Goal: Transaction & Acquisition: Purchase product/service

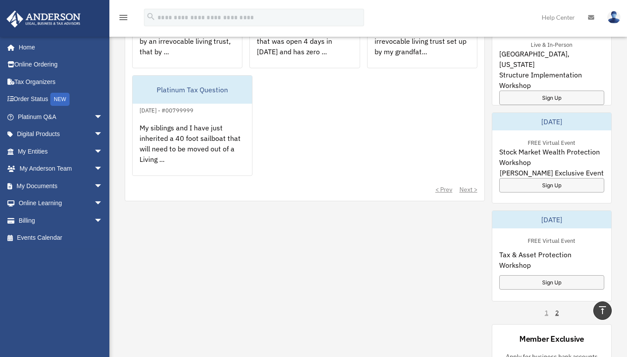
scroll to position [460, 0]
click at [32, 216] on link "Billing arrow_drop_down" at bounding box center [61, 221] width 110 height 18
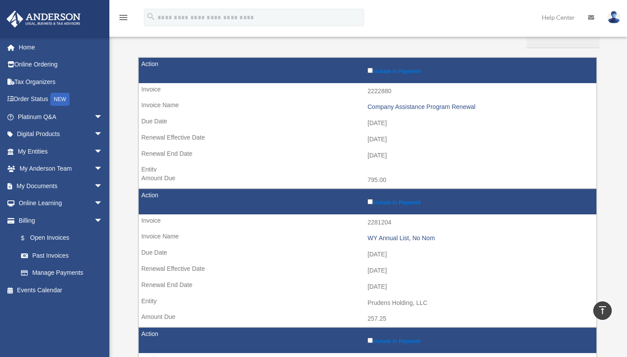
scroll to position [78, 0]
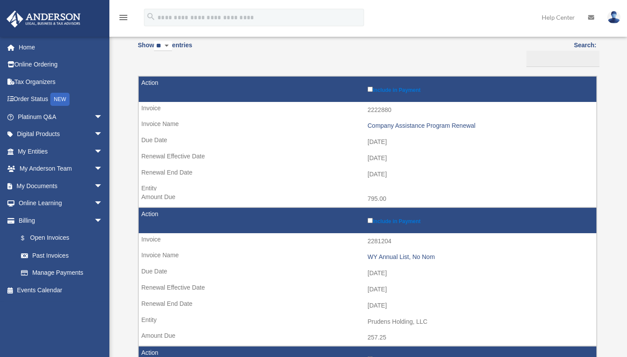
click at [369, 216] on label "Include in Payment" at bounding box center [480, 220] width 225 height 8
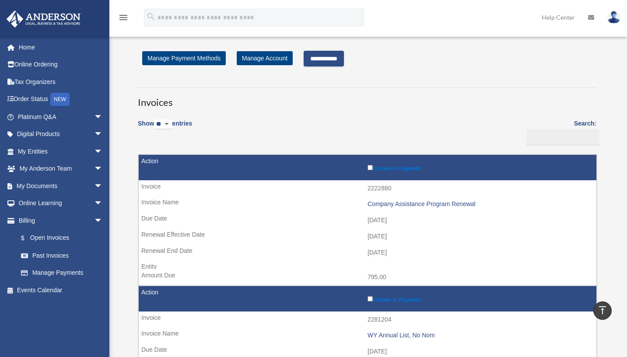
scroll to position [0, 0]
click at [316, 60] on input "**********" at bounding box center [324, 59] width 40 height 16
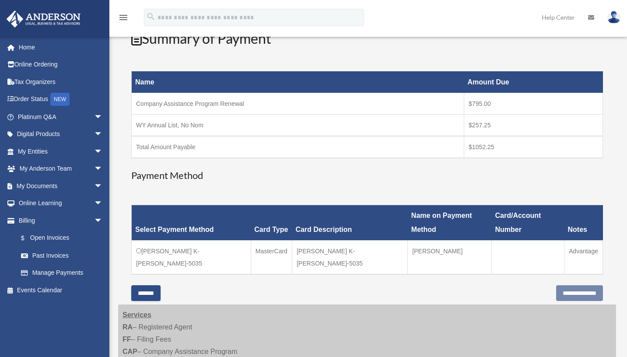
scroll to position [109, 0]
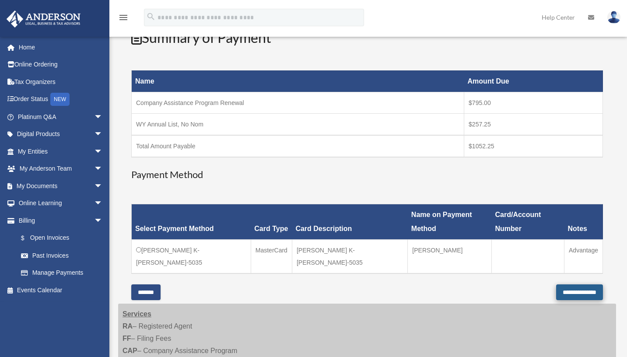
click at [567, 284] on input "**********" at bounding box center [579, 292] width 47 height 16
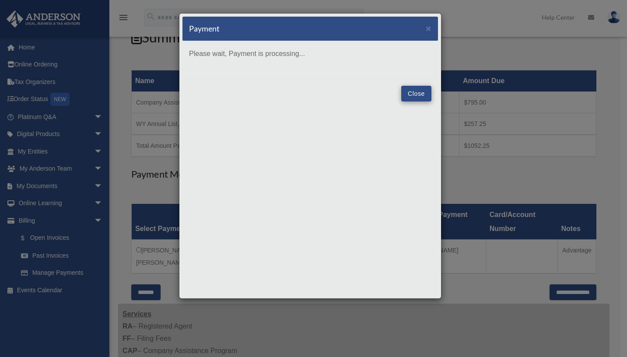
click at [414, 96] on button "Close" at bounding box center [416, 94] width 30 height 16
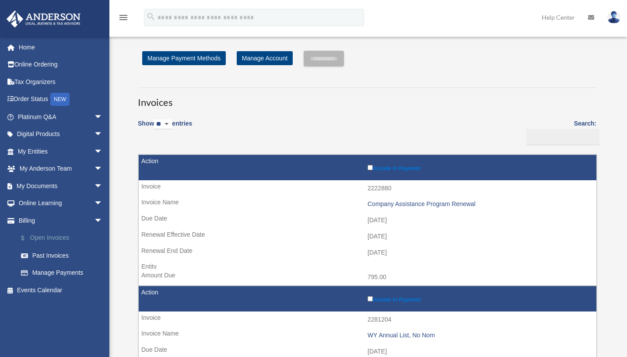
click at [43, 236] on link "$ Open Invoices" at bounding box center [64, 238] width 104 height 18
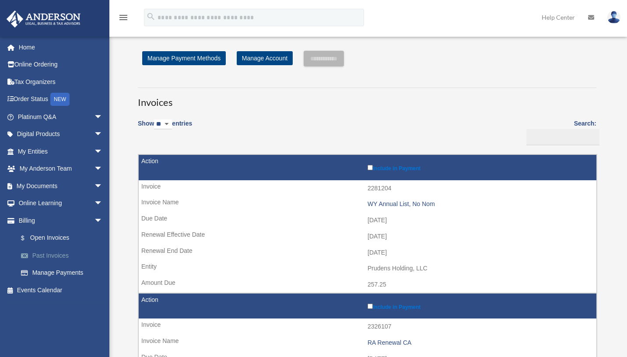
click at [54, 252] on link "Past Invoices" at bounding box center [64, 256] width 104 height 18
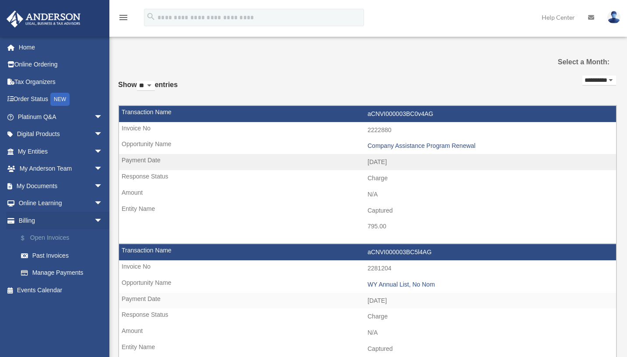
click at [52, 237] on link "$ Open Invoices" at bounding box center [64, 238] width 104 height 18
